Goal: Task Accomplishment & Management: Complete application form

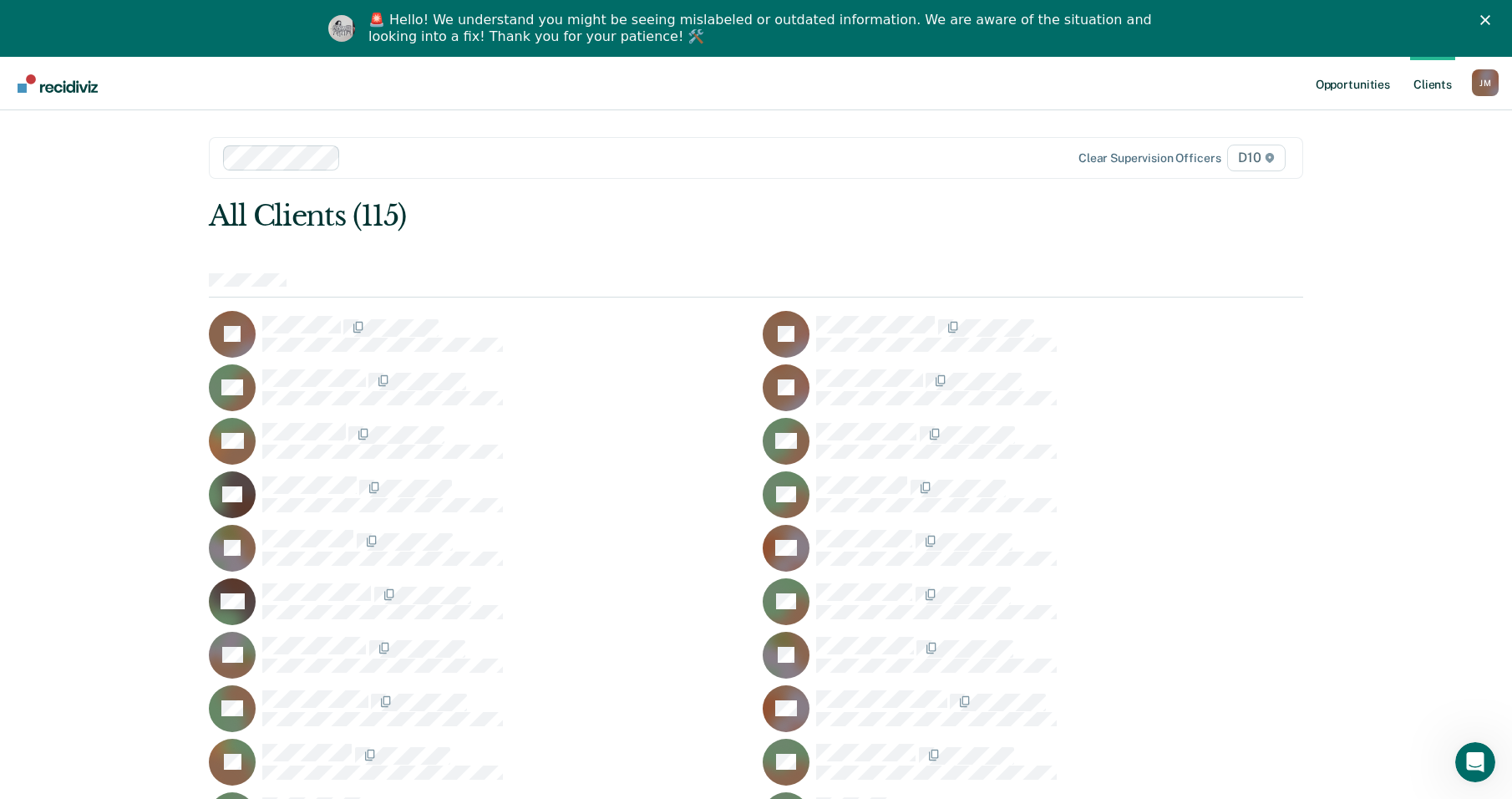
click at [1358, 93] on link "Opportunities" at bounding box center [1352, 83] width 81 height 54
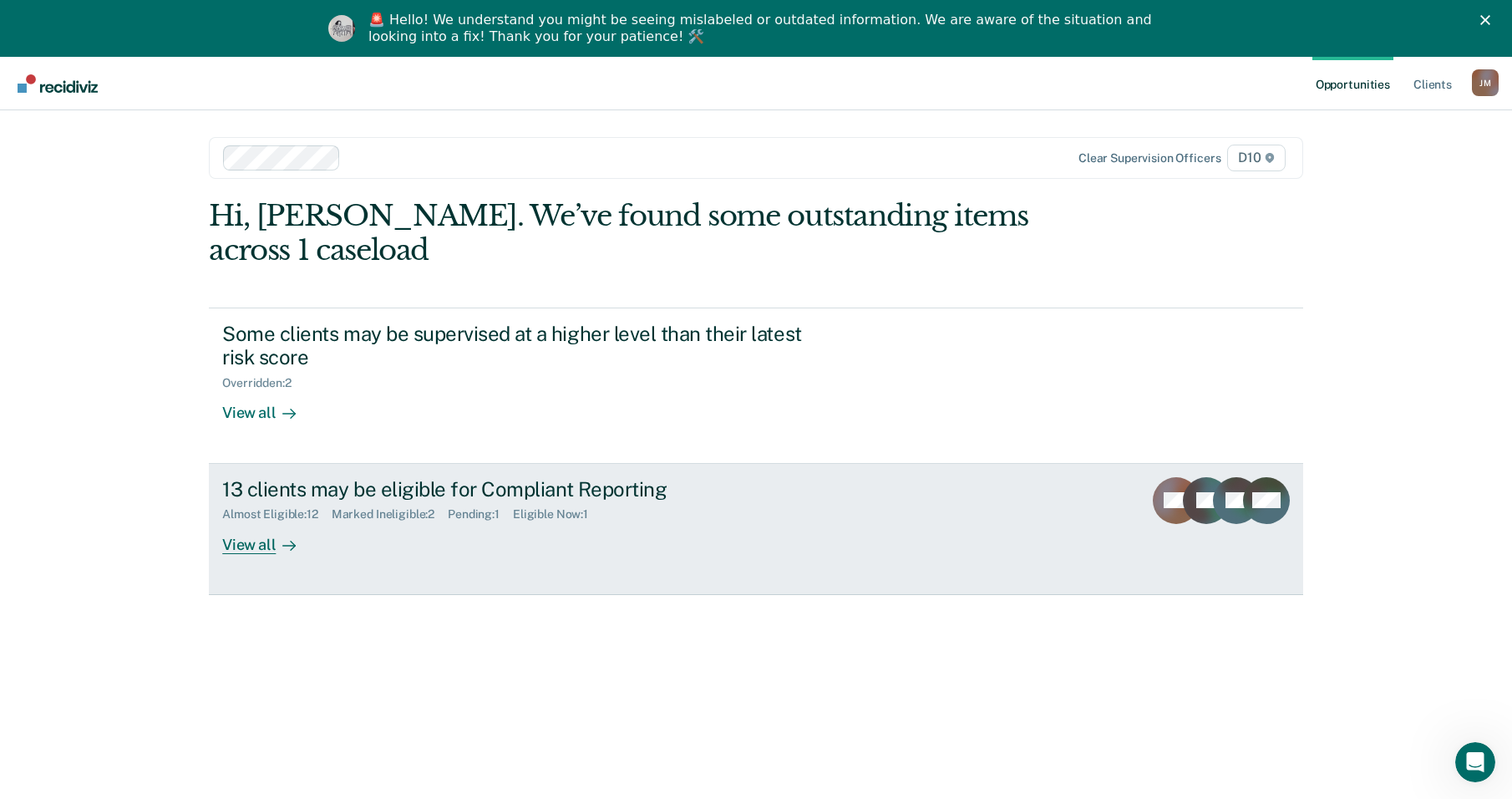
click at [263, 549] on div "View all" at bounding box center [269, 537] width 93 height 33
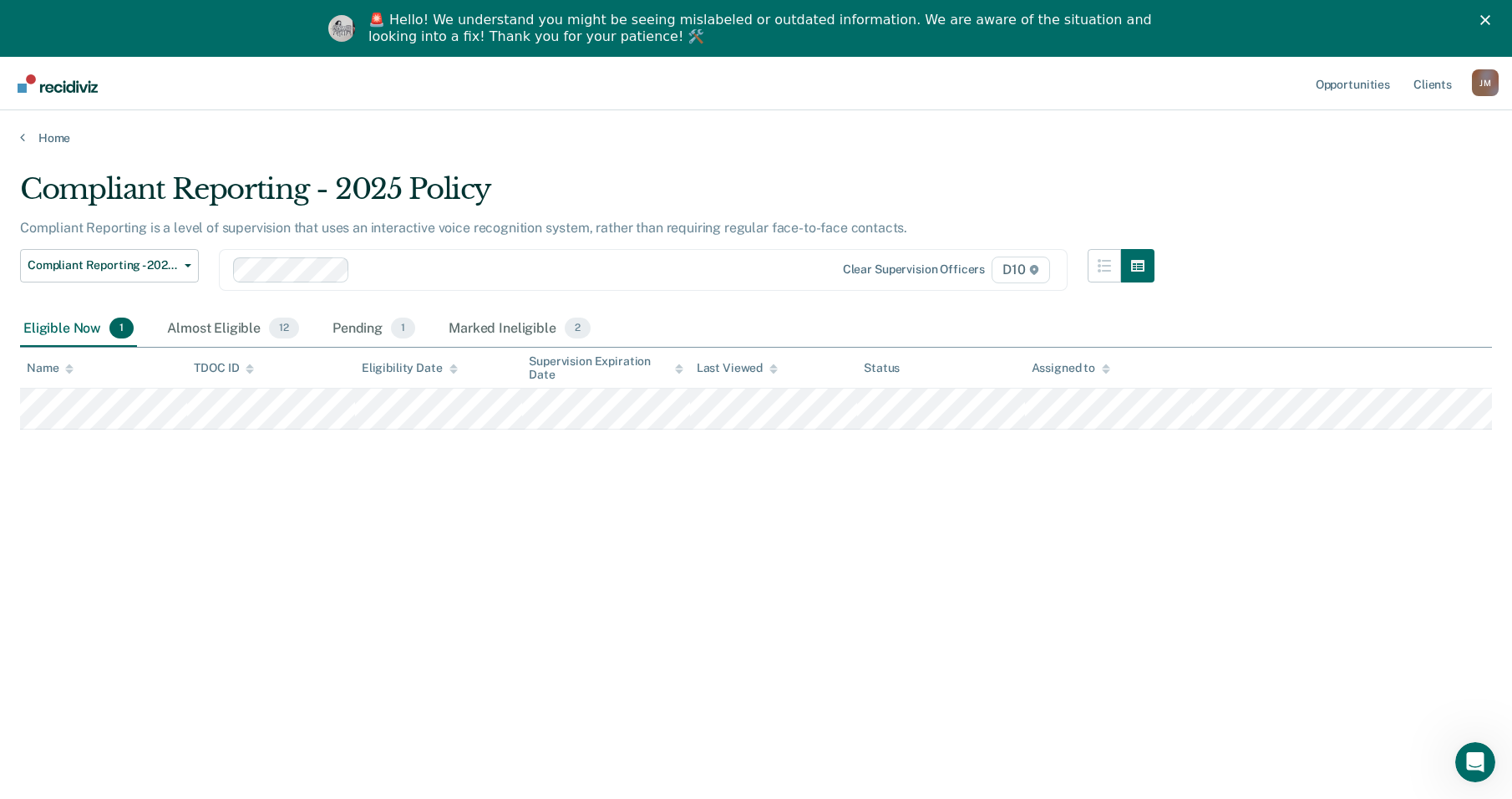
scroll to position [56, 0]
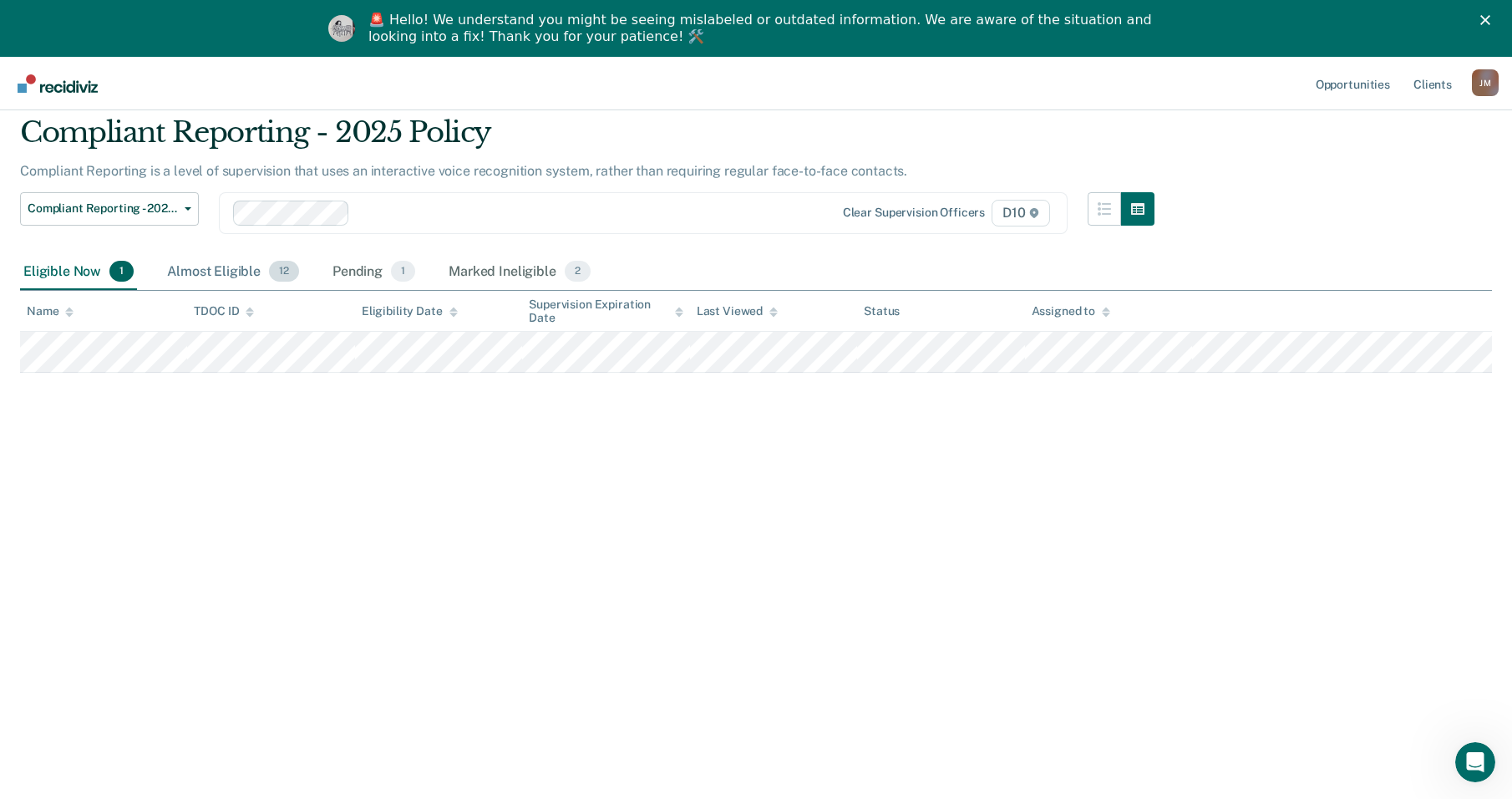
click at [241, 279] on div "Almost Eligible 12" at bounding box center [233, 273] width 138 height 37
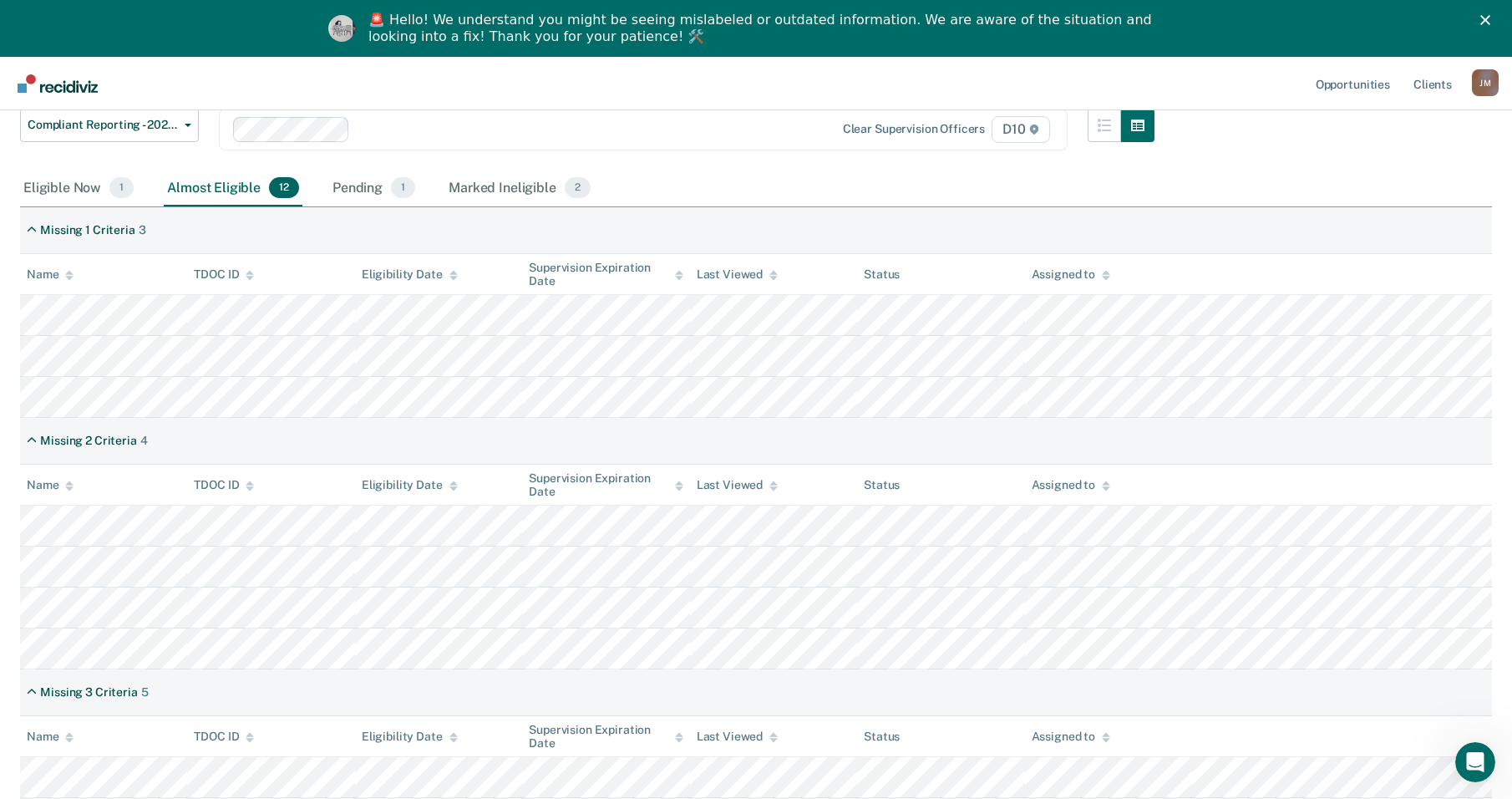
scroll to position [139, 0]
click at [487, 194] on div "Marked Ineligible 2" at bounding box center [519, 190] width 149 height 37
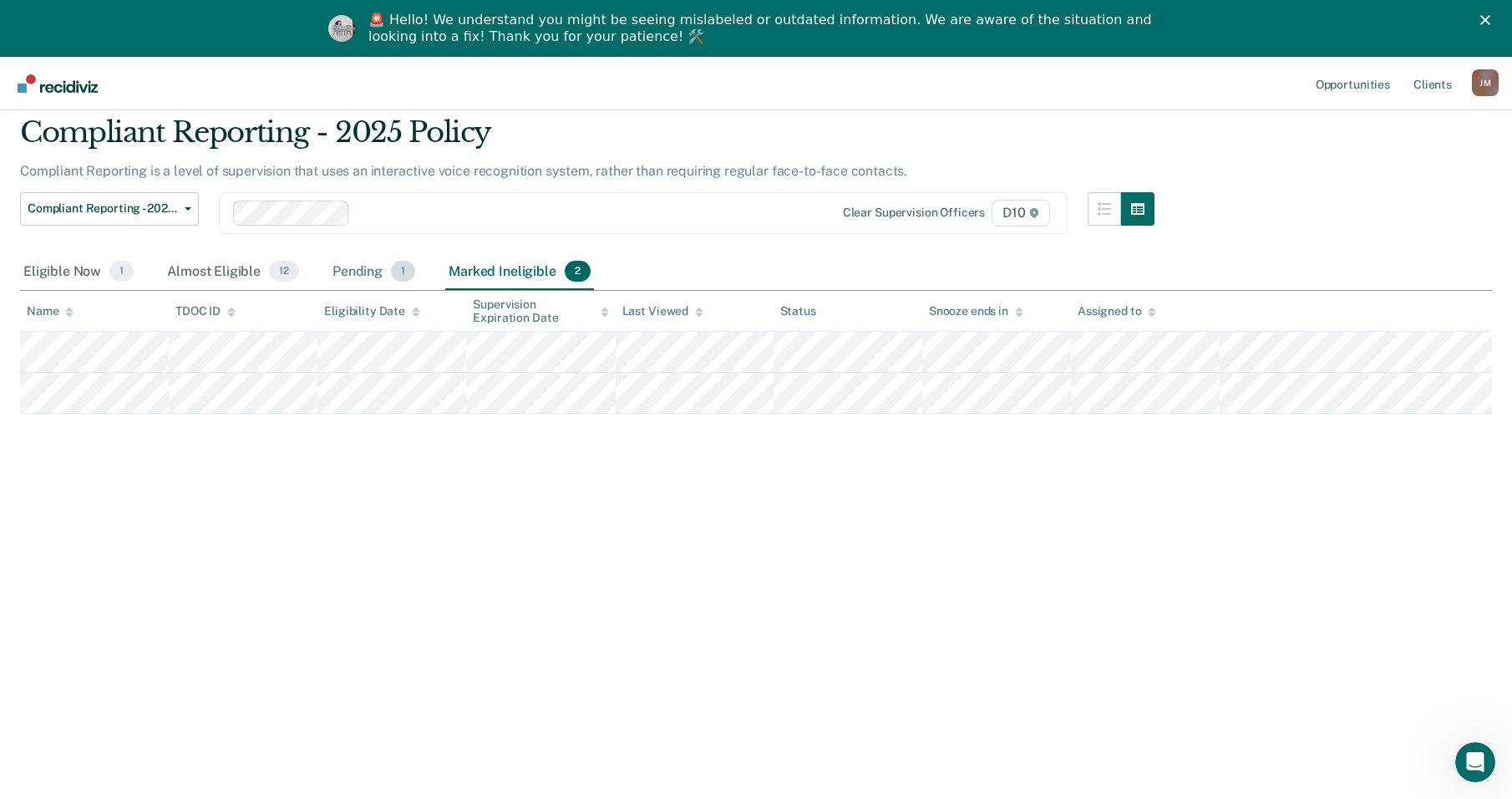
click at [358, 272] on div "Pending 1" at bounding box center [373, 273] width 89 height 37
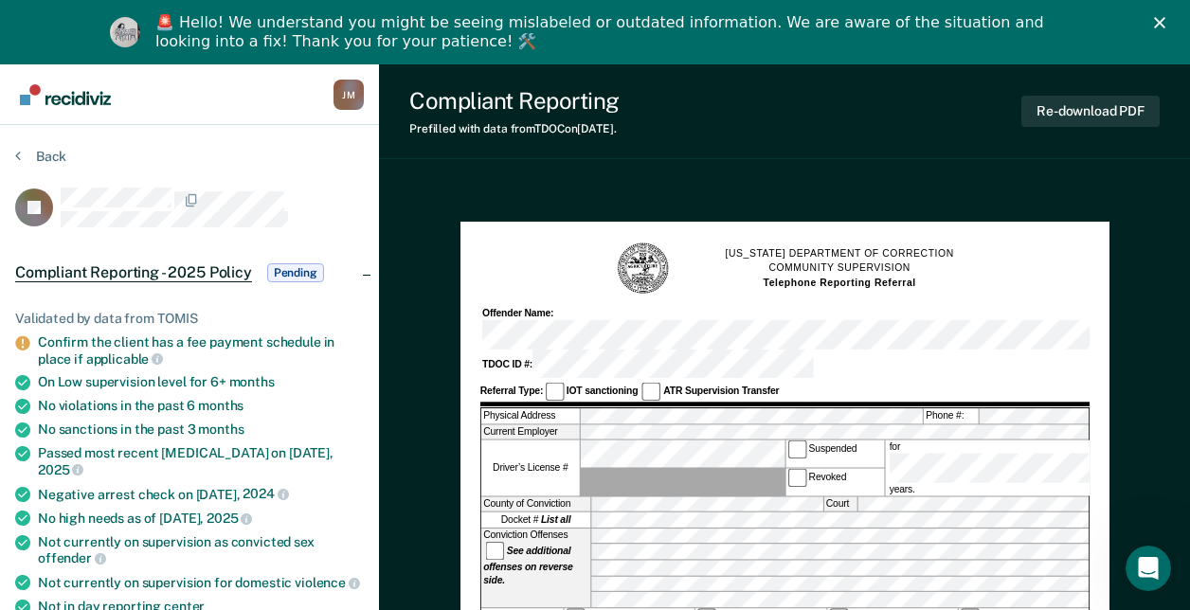
click at [348, 195] on div at bounding box center [212, 200] width 303 height 25
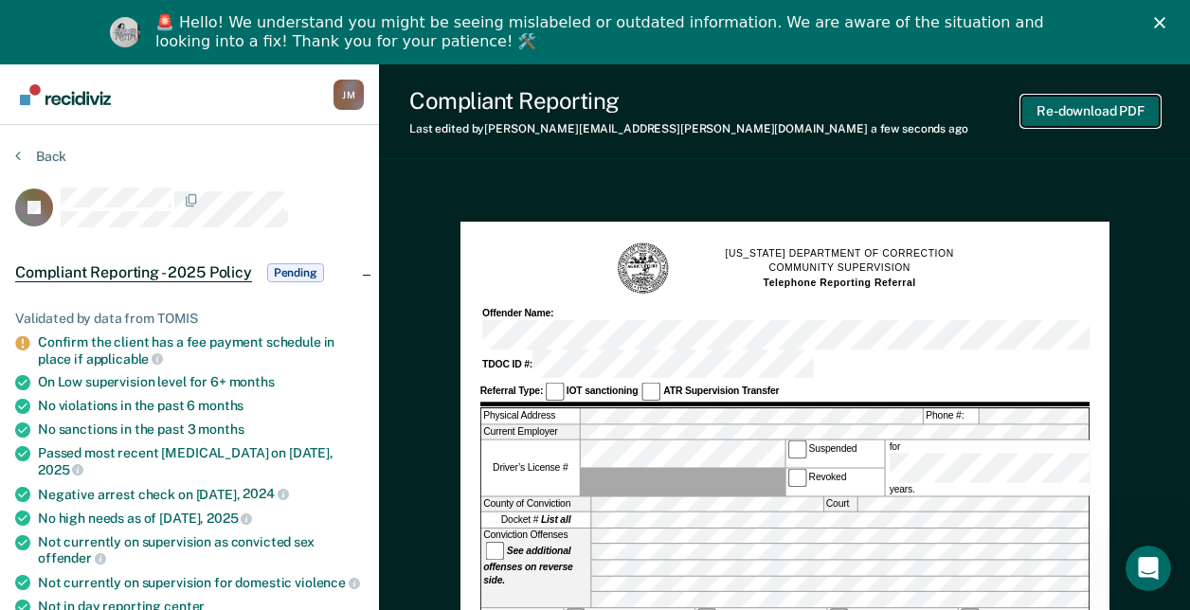
click at [1058, 110] on button "Re-download PDF" at bounding box center [1090, 111] width 138 height 31
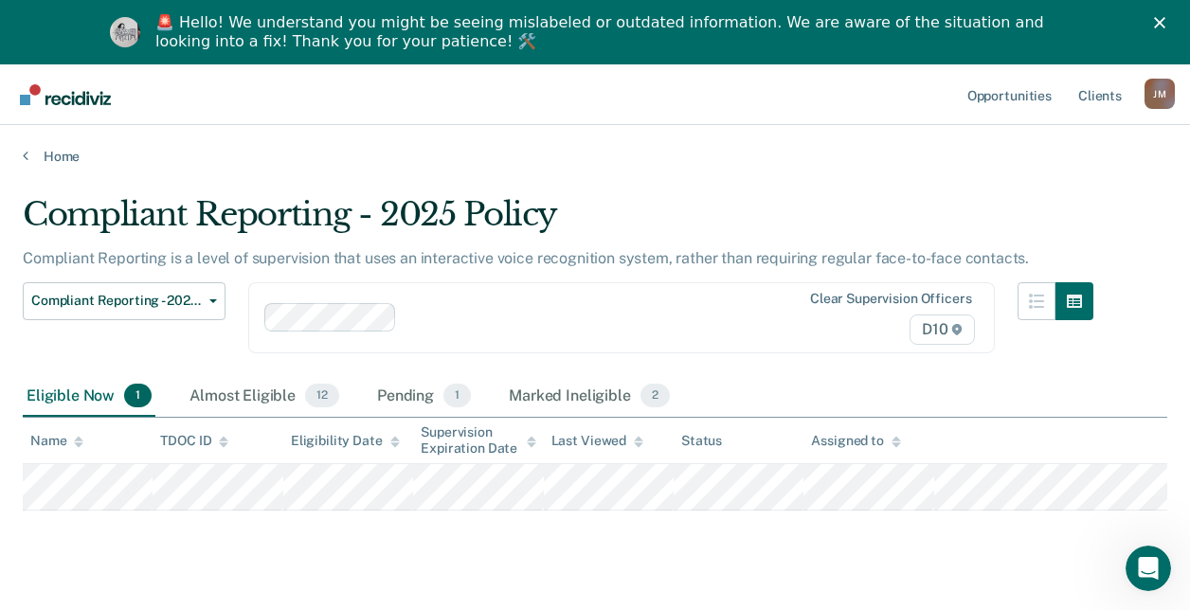
scroll to position [64, 0]
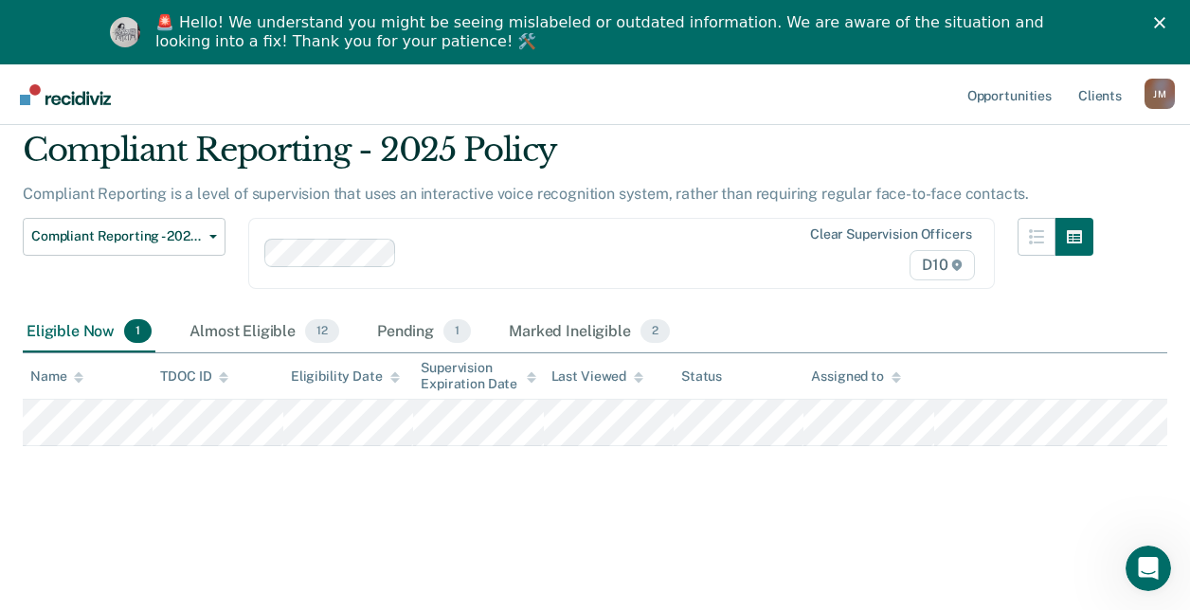
click at [93, 334] on div "Eligible Now 1" at bounding box center [89, 333] width 133 height 42
click at [238, 323] on div "Almost Eligible 12" at bounding box center [264, 333] width 157 height 42
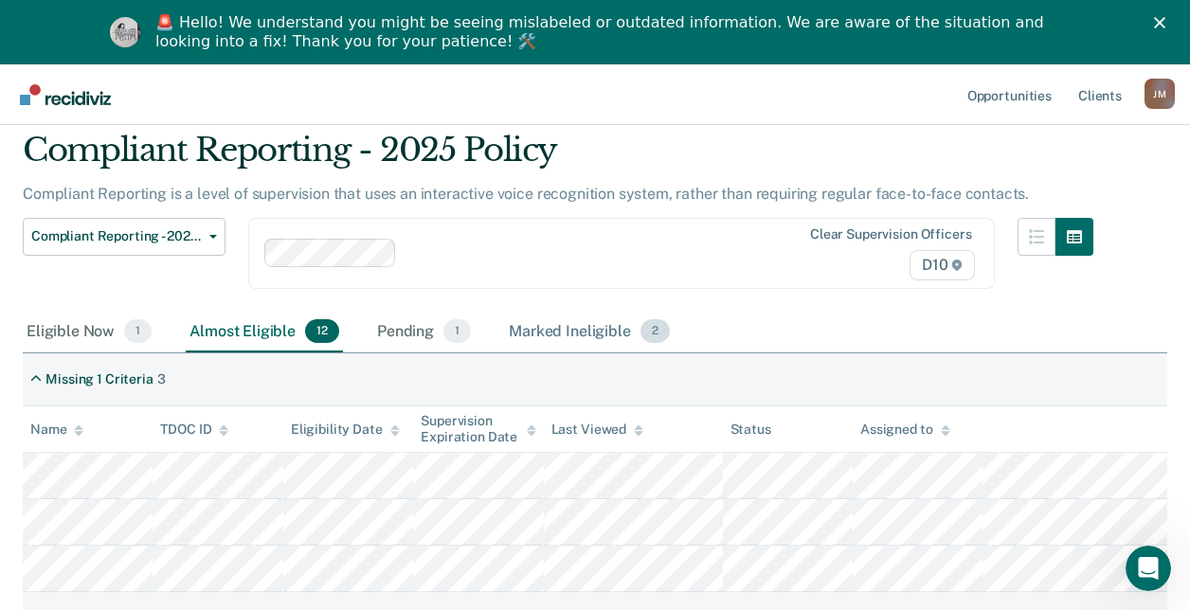
click at [526, 334] on div "Marked Ineligible 2" at bounding box center [589, 333] width 169 height 42
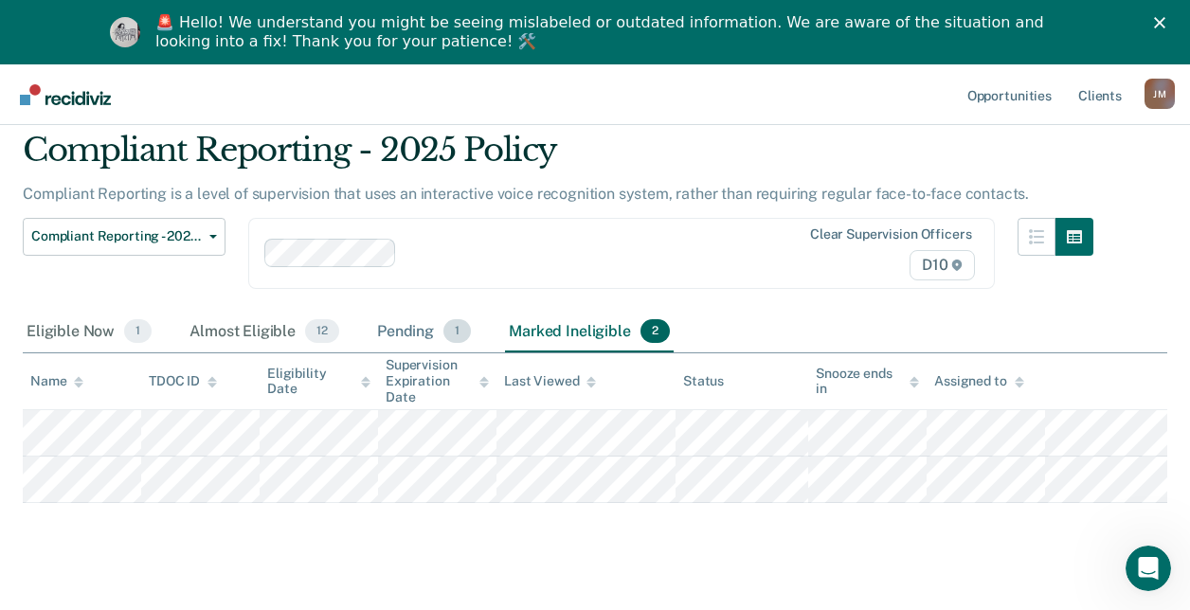
click at [390, 339] on div "Pending 1" at bounding box center [423, 333] width 101 height 42
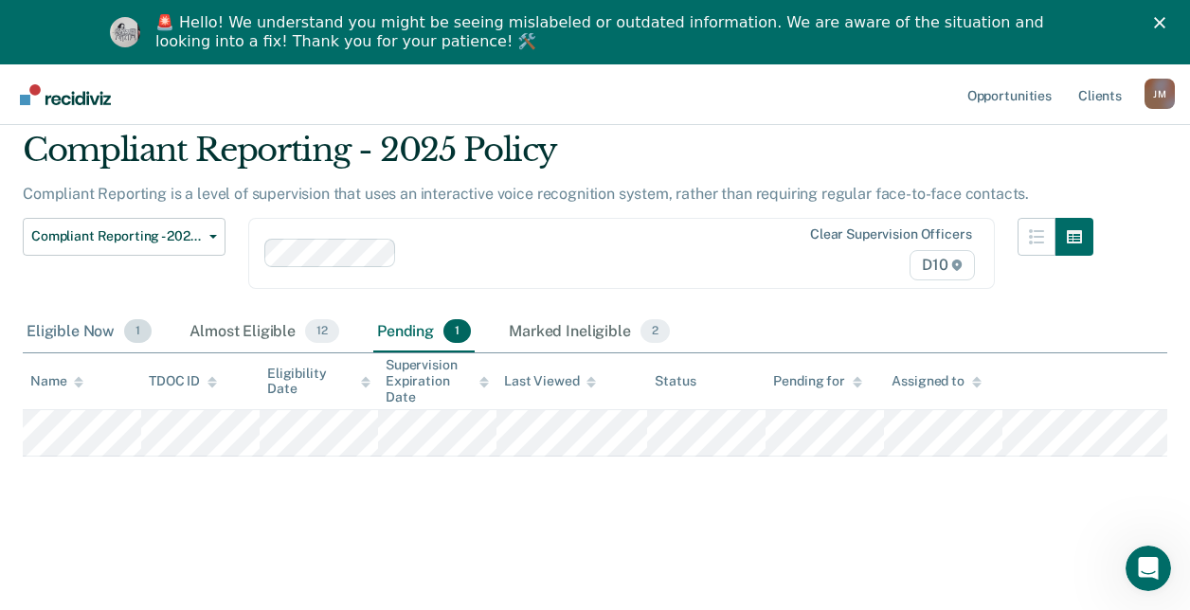
click at [74, 339] on div "Eligible Now 1" at bounding box center [89, 333] width 133 height 42
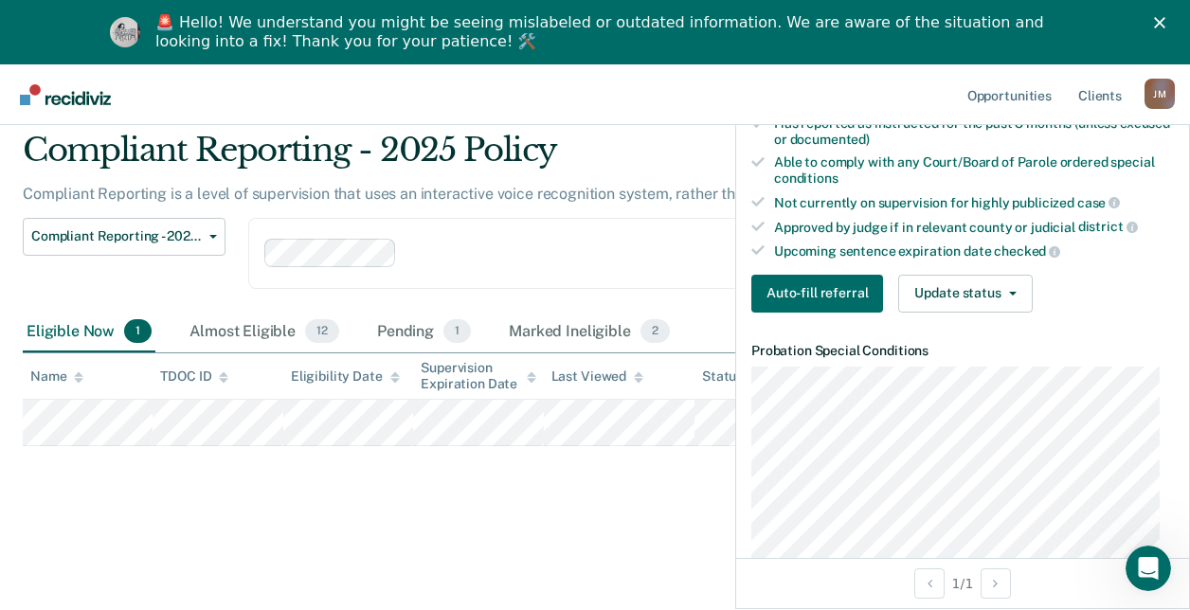
scroll to position [457, 0]
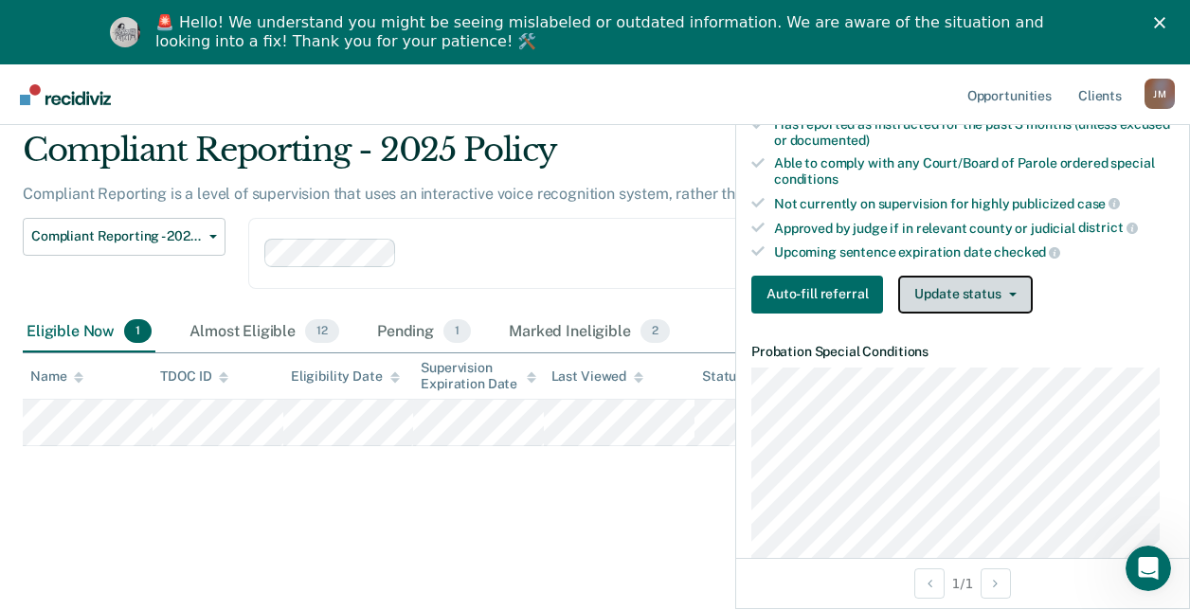
click at [938, 291] on button "Update status" at bounding box center [965, 295] width 134 height 38
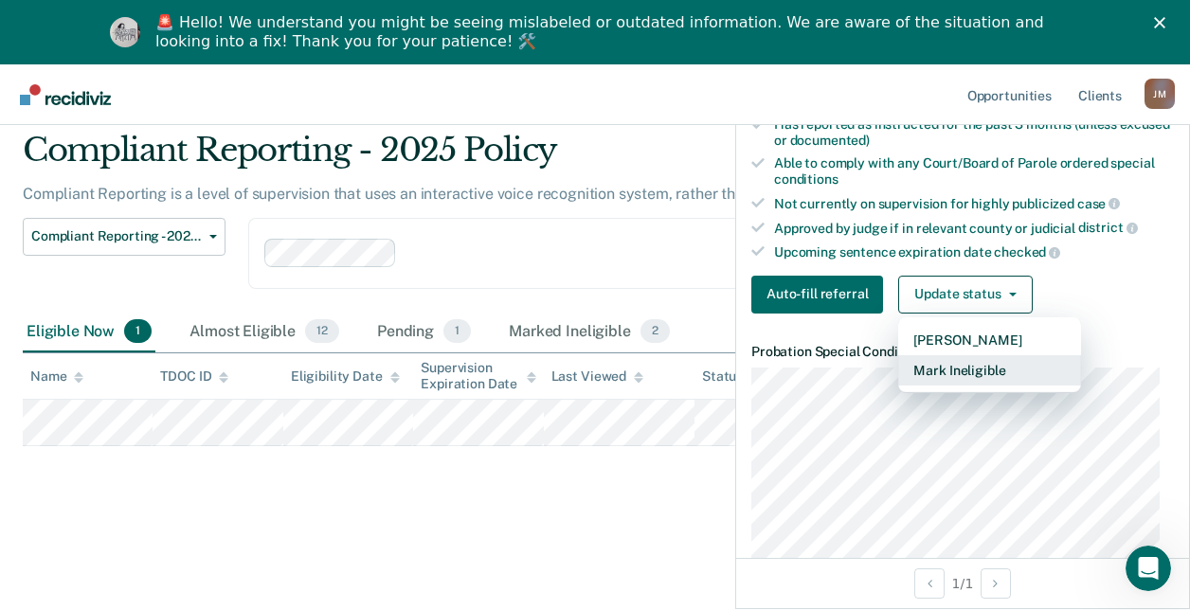
click at [958, 370] on button "Mark Ineligible" at bounding box center [989, 370] width 183 height 30
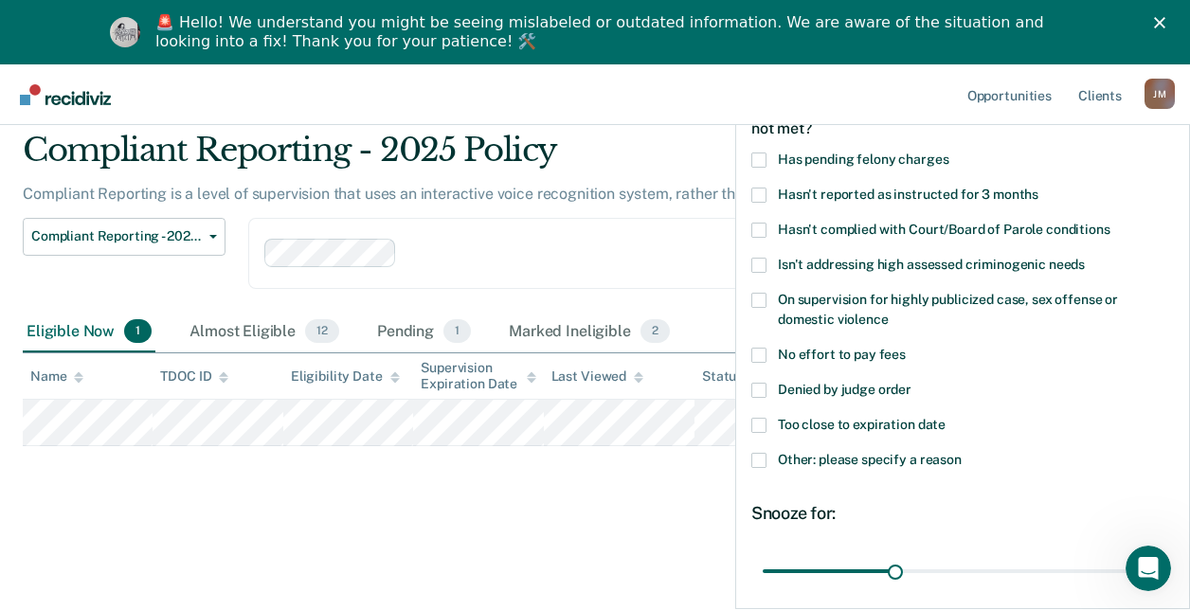
scroll to position [99, 0]
click at [826, 390] on span "Denied by judge order" at bounding box center [845, 390] width 134 height 15
click at [911, 384] on input "Denied by judge order" at bounding box center [911, 384] width 0 height 0
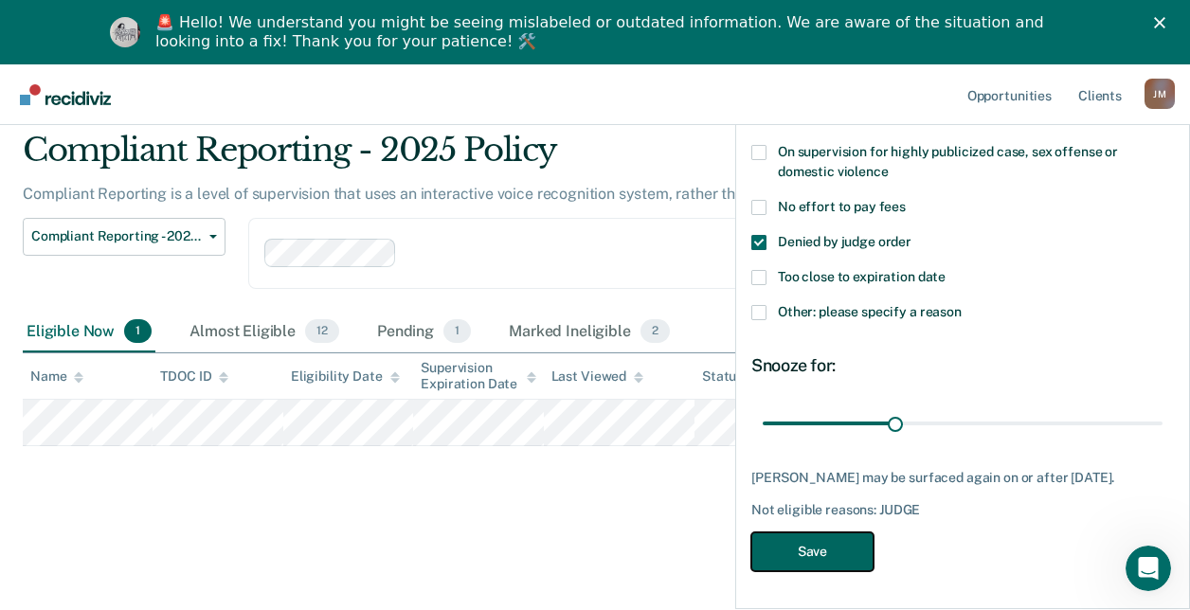
click at [853, 534] on button "Save" at bounding box center [812, 551] width 122 height 39
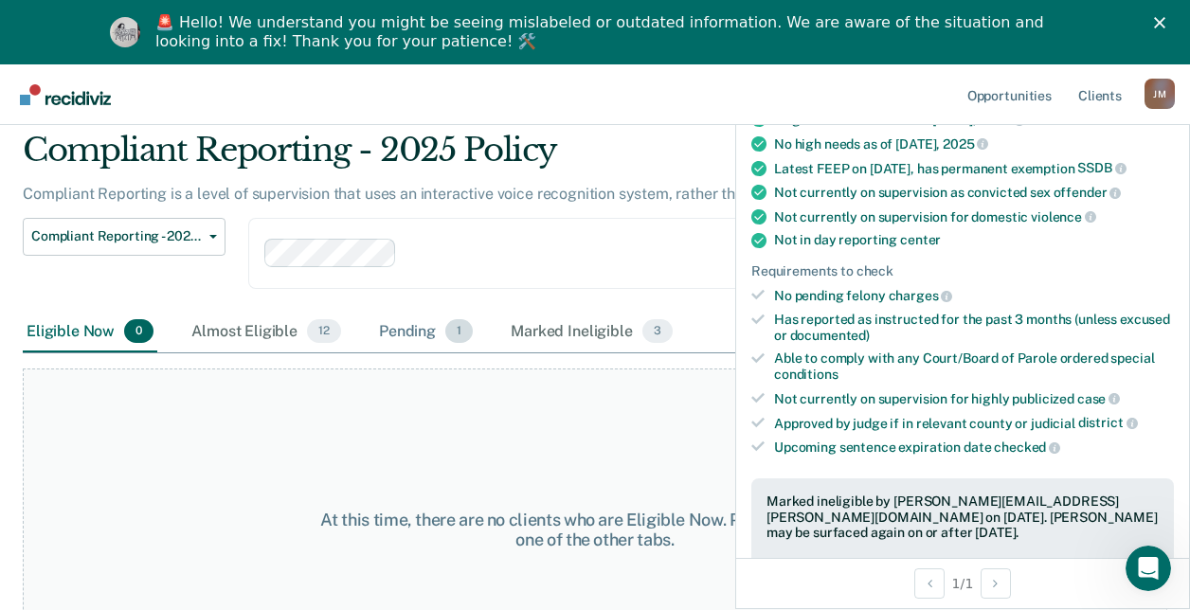
click at [415, 333] on div "Pending 1" at bounding box center [425, 333] width 101 height 42
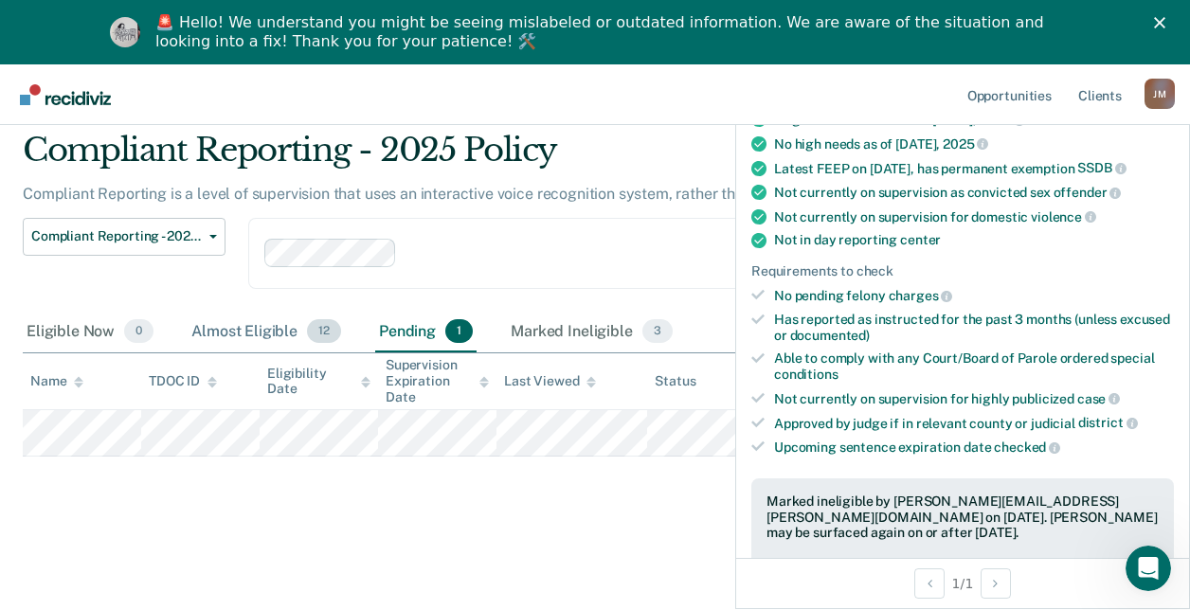
click at [245, 330] on div "Almost Eligible 12" at bounding box center [266, 333] width 157 height 42
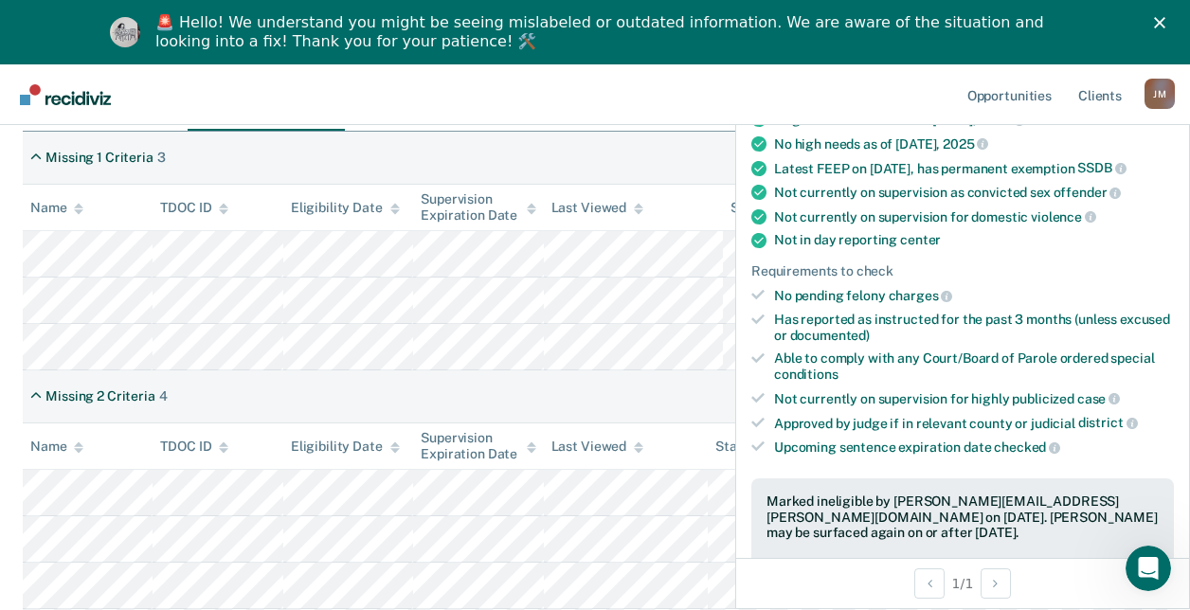
scroll to position [329, 0]
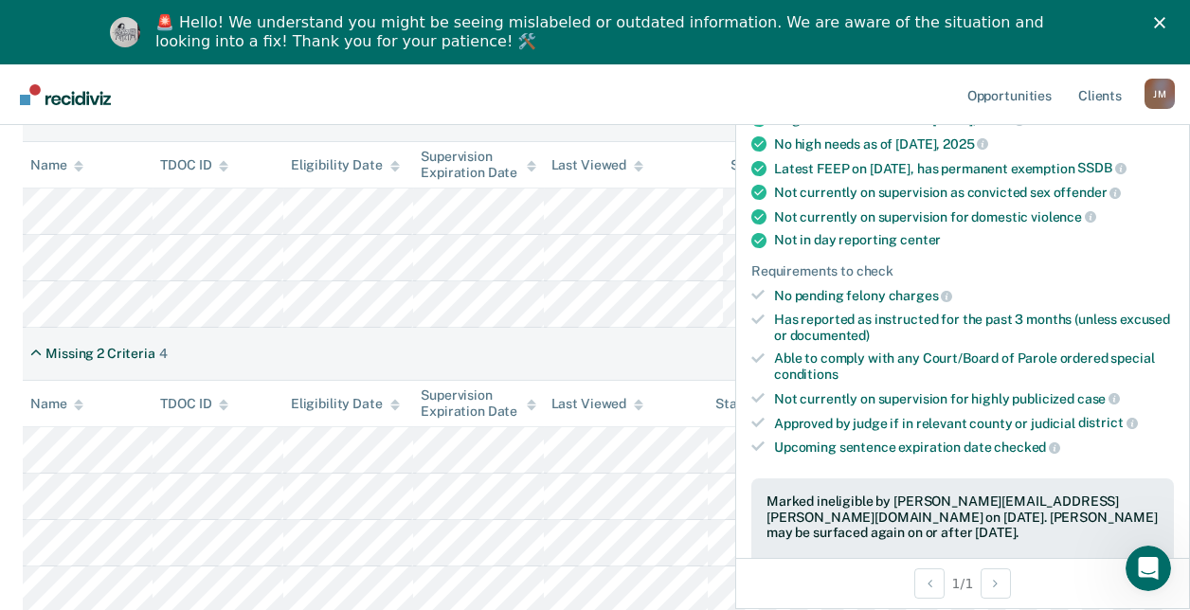
click at [631, 139] on div "Missing 1 Criteria 3" at bounding box center [595, 115] width 1145 height 53
click at [987, 107] on link "Opportunities" at bounding box center [1010, 94] width 92 height 61
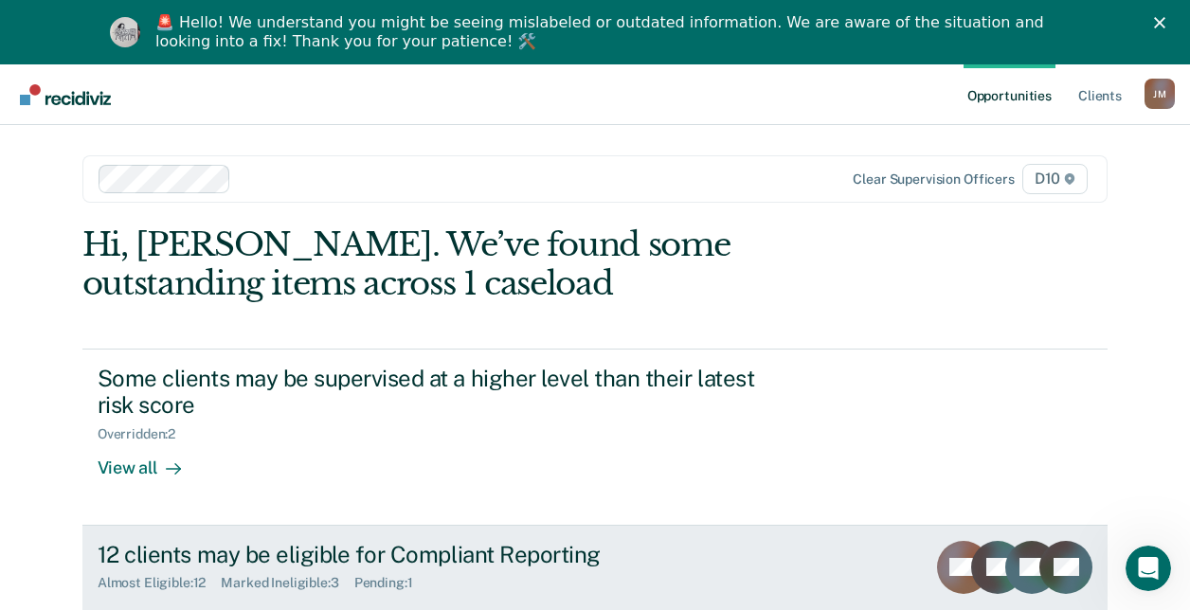
scroll to position [140, 0]
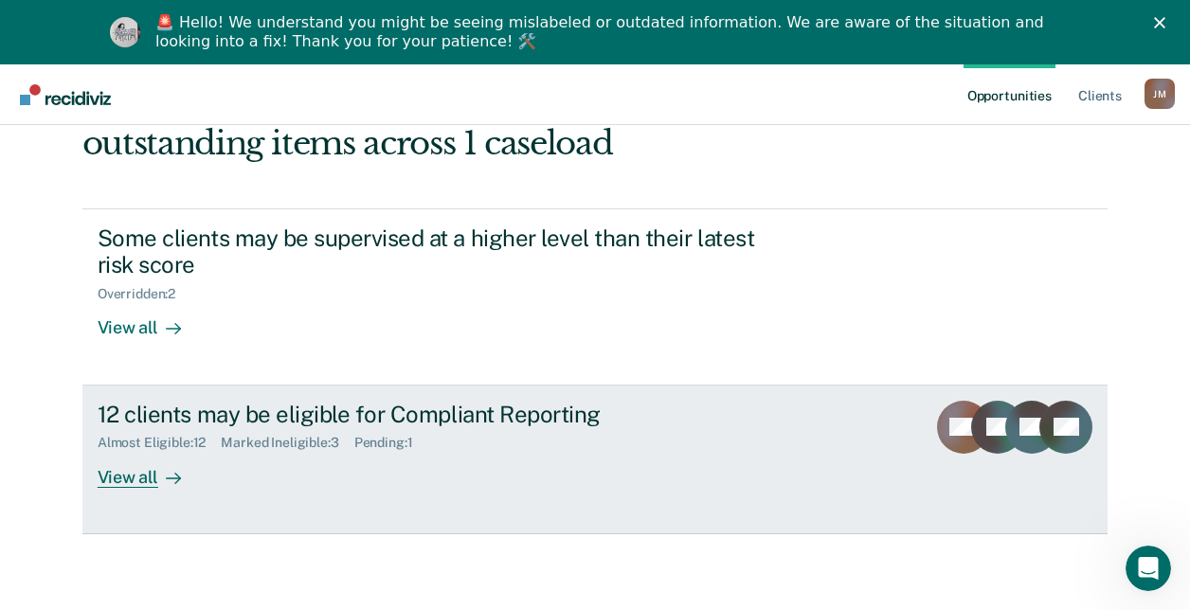
click at [130, 486] on div "View all" at bounding box center [151, 469] width 106 height 37
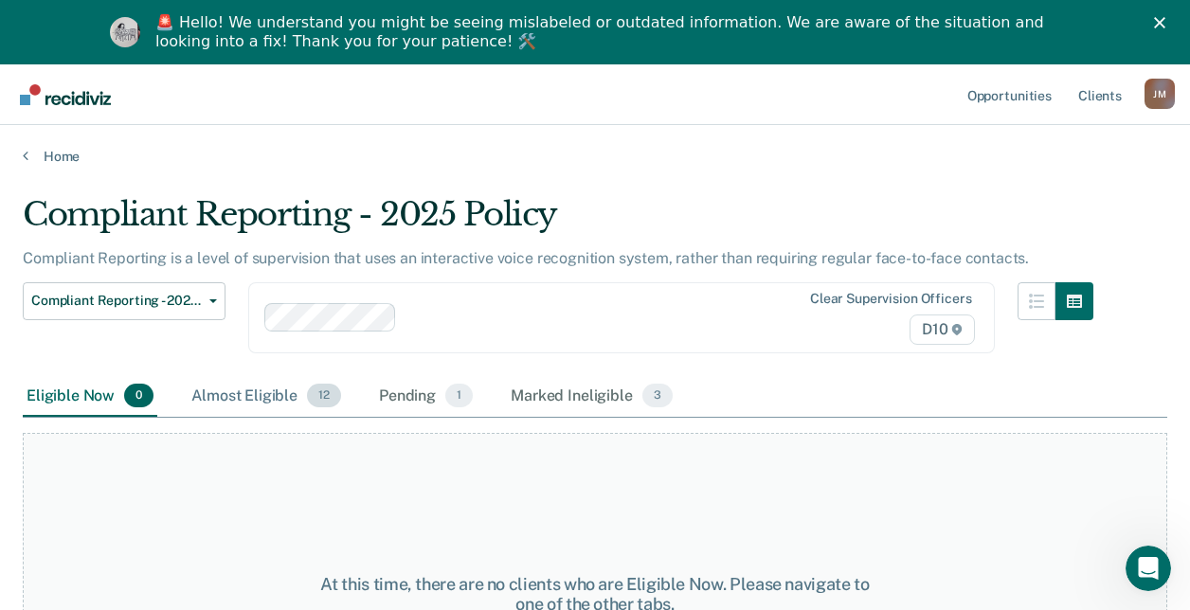
click at [256, 396] on div "Almost Eligible 12" at bounding box center [266, 397] width 157 height 42
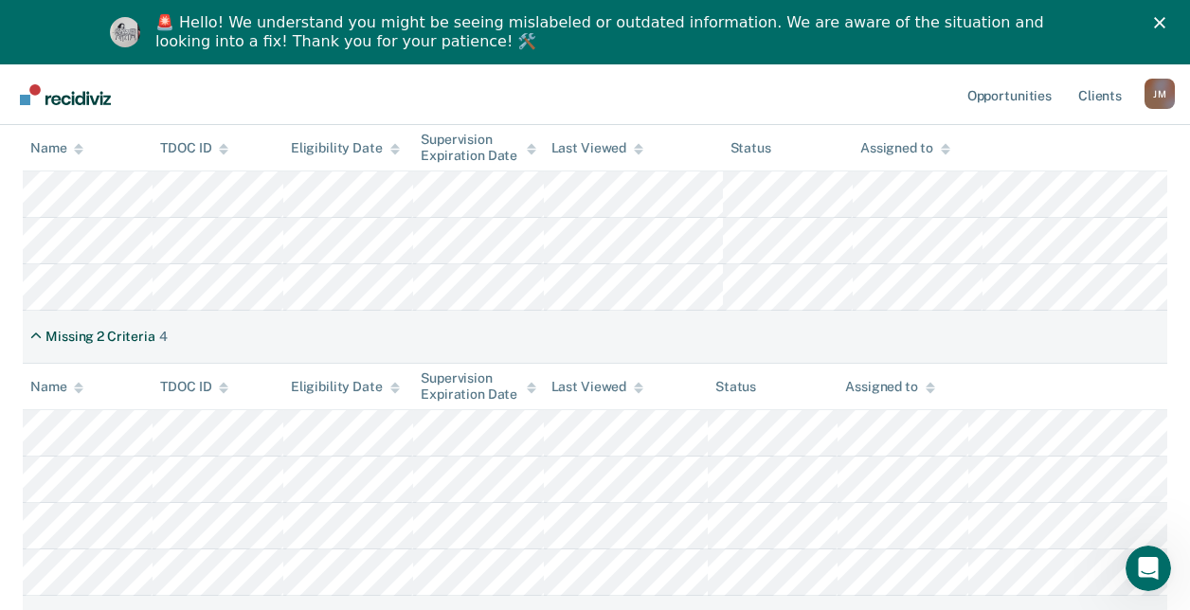
scroll to position [348, 0]
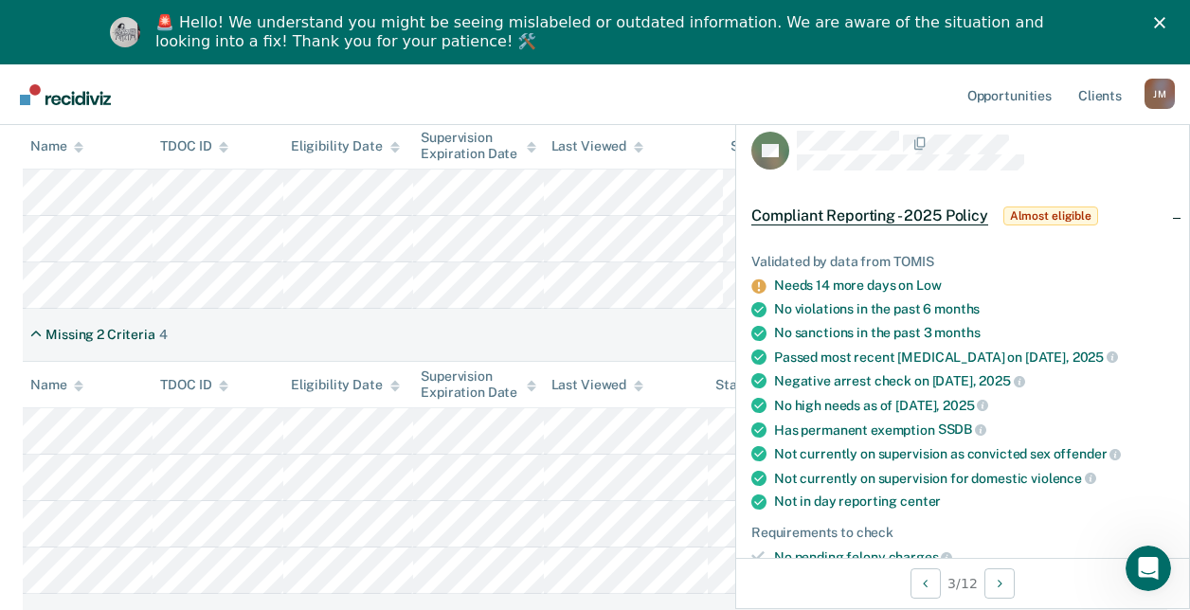
click at [483, 326] on div "Missing 2 Criteria 4" at bounding box center [595, 335] width 1145 height 53
click at [476, 335] on div "Missing 2 Criteria 4" at bounding box center [595, 335] width 1145 height 53
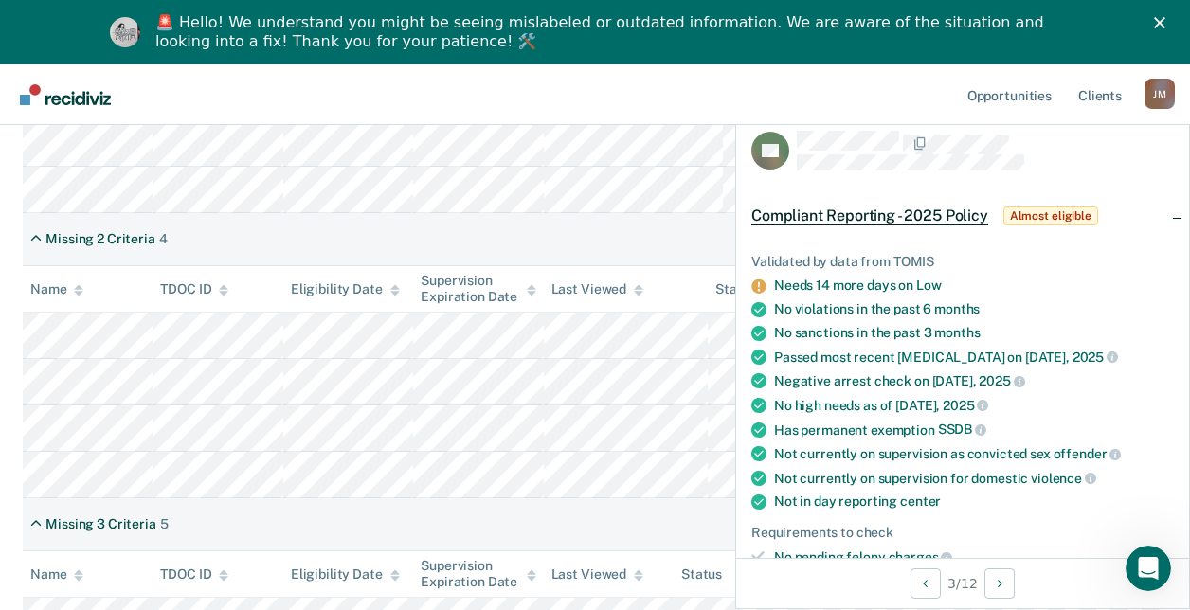
scroll to position [444, 0]
click at [573, 240] on div "Missing 2 Criteria 4" at bounding box center [595, 238] width 1145 height 53
click at [1164, 210] on div "Compliant Reporting - 2025 Policy Almost eligible" at bounding box center [962, 216] width 453 height 61
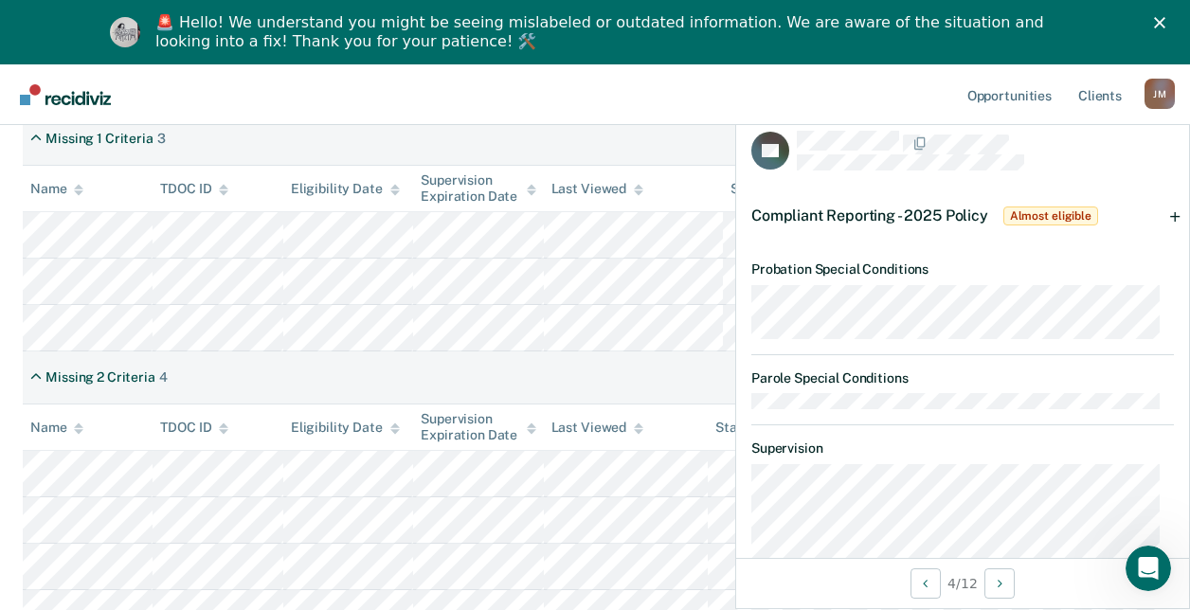
scroll to position [184, 0]
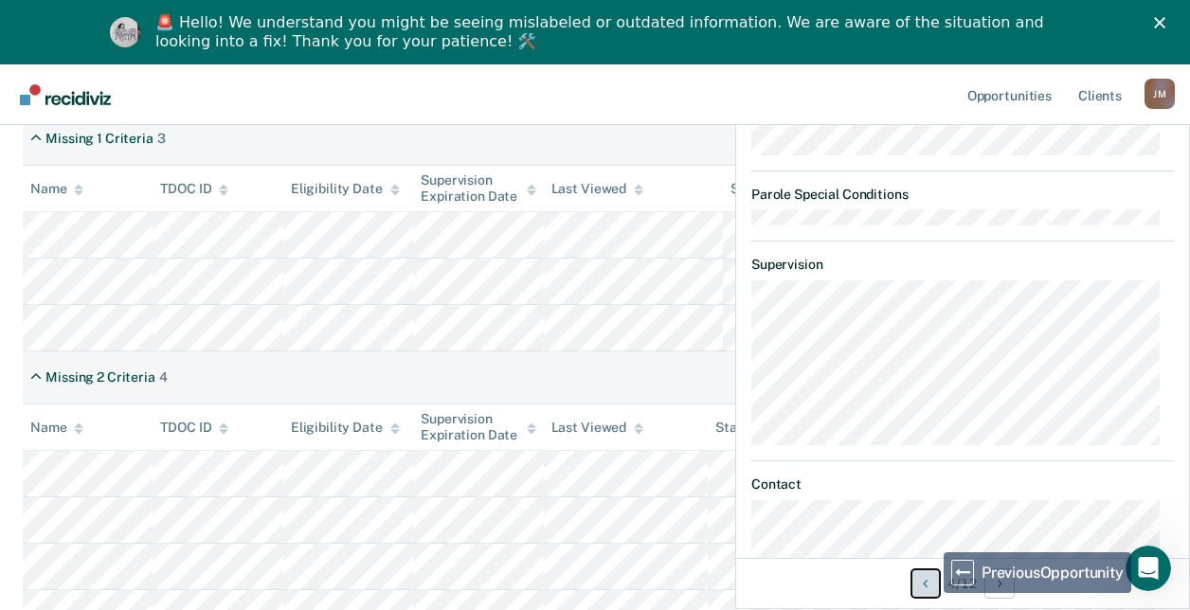
click at [931, 589] on button "Previous Opportunity" at bounding box center [926, 583] width 30 height 30
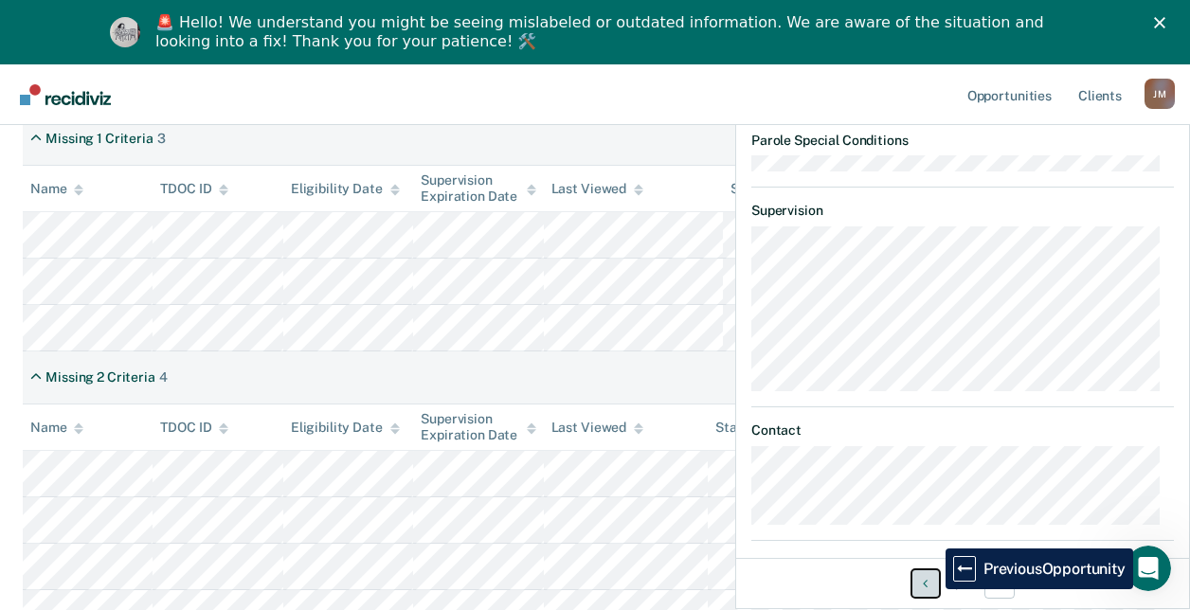
click at [931, 589] on button "Previous Opportunity" at bounding box center [926, 583] width 30 height 30
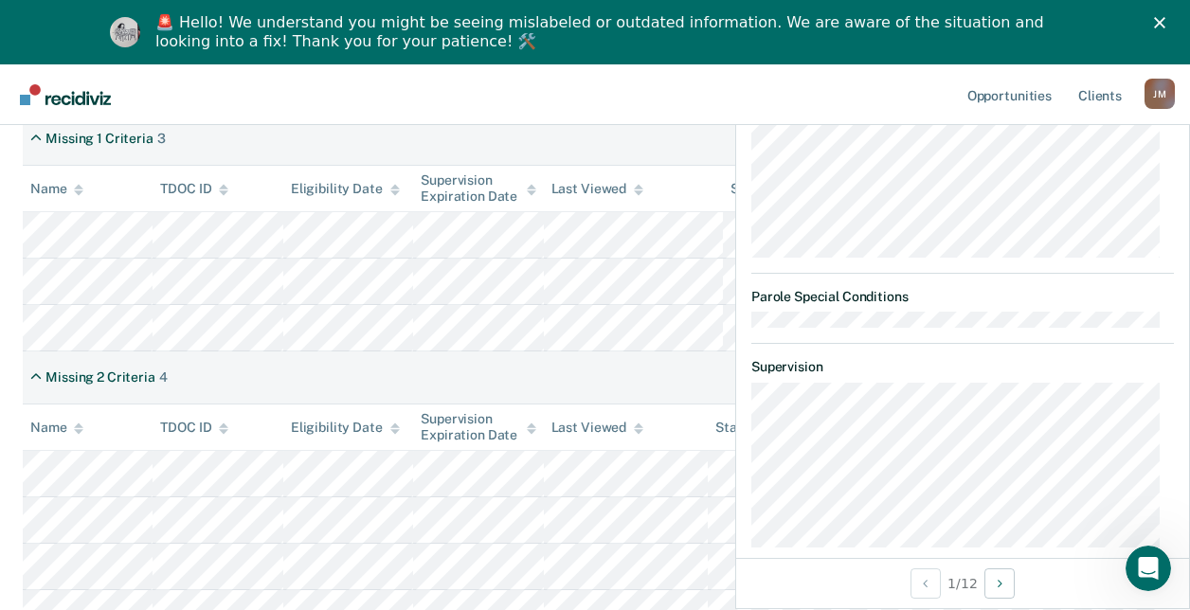
scroll to position [0, 0]
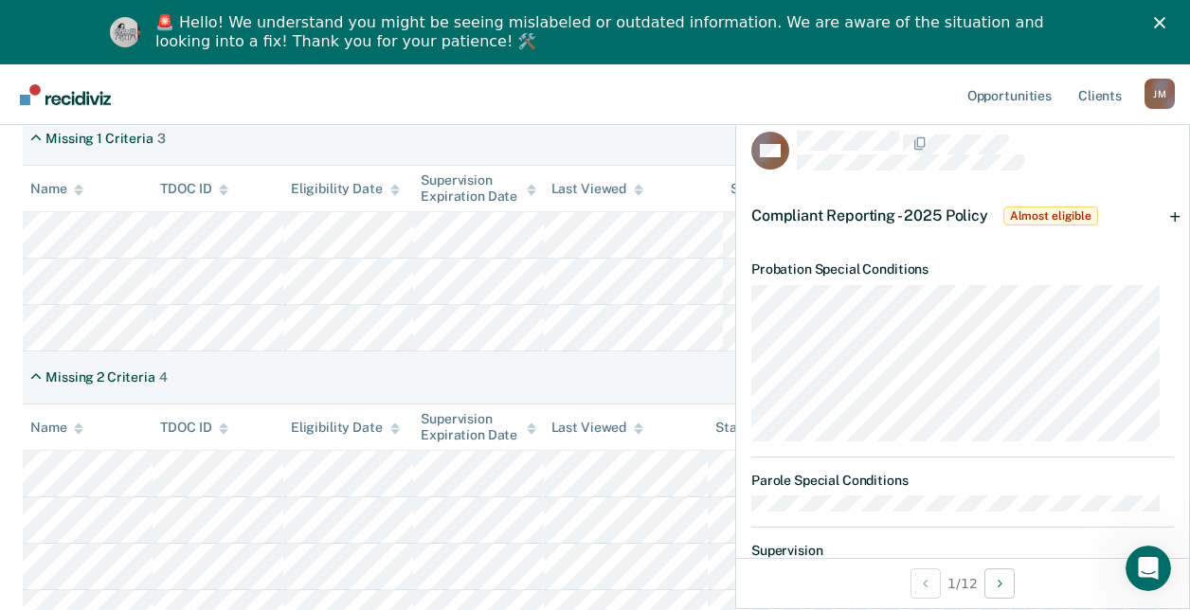
click at [493, 120] on nav "Opportunities Client s [PERSON_NAME] [PERSON_NAME] Profile How it works Log Out" at bounding box center [595, 94] width 1190 height 61
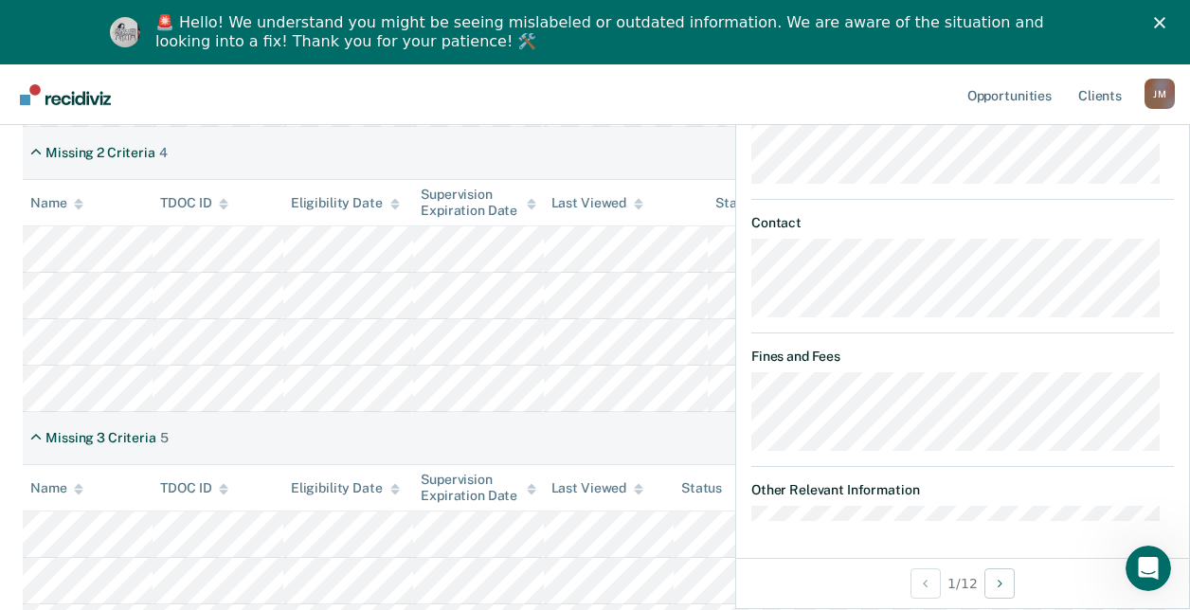
scroll to position [532, 0]
click at [857, 576] on div "1 / 12" at bounding box center [962, 583] width 453 height 50
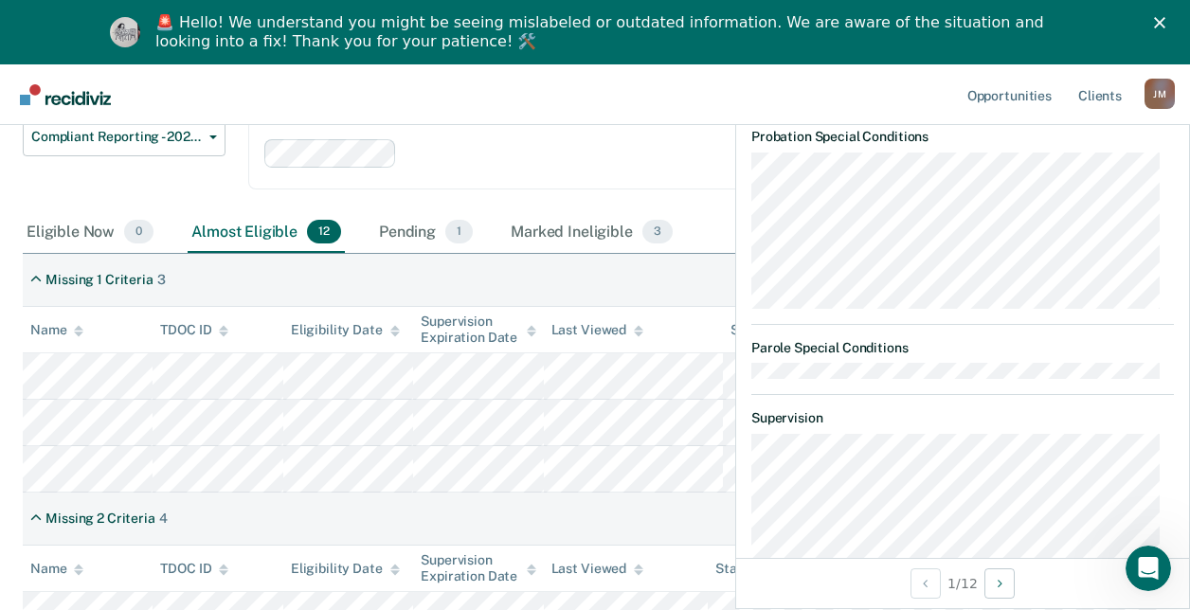
scroll to position [0, 0]
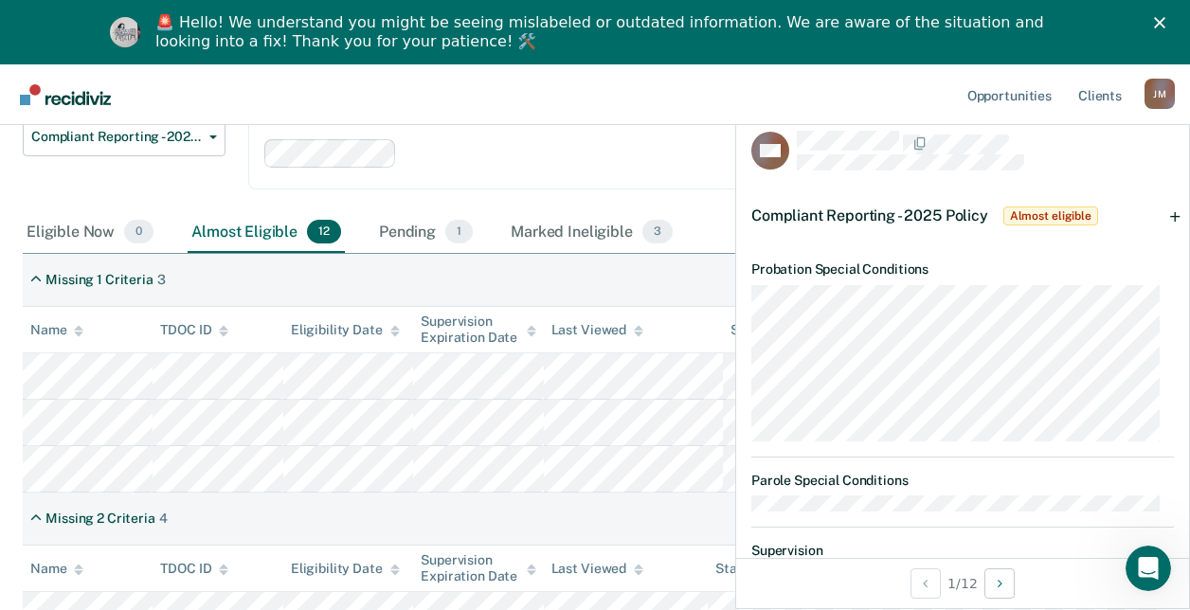
click at [1075, 210] on span "Almost eligible" at bounding box center [1050, 216] width 95 height 19
